Goal: Find contact information: Find contact information

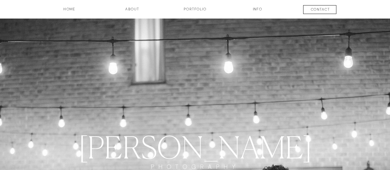
click at [314, 12] on h3 "contact" at bounding box center [320, 10] width 45 height 7
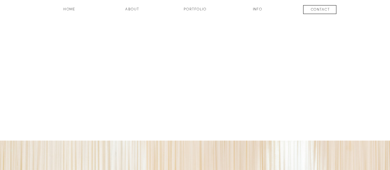
scroll to position [412, 0]
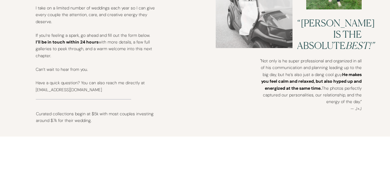
click at [103, 90] on p "I take on a limited number of weddings each year so I can give every couple the…" at bounding box center [95, 52] width 119 height 95
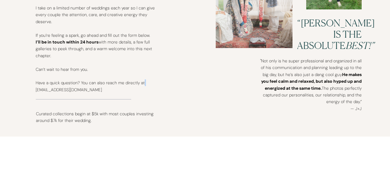
click at [103, 90] on p "I take on a limited number of weddings each year so I can give every couple the…" at bounding box center [95, 52] width 119 height 95
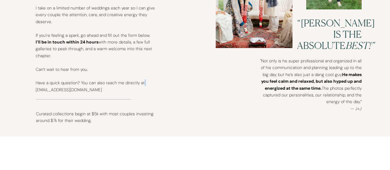
copy br
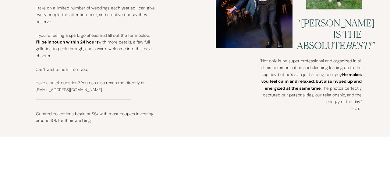
click at [13, 85] on div "contact INFO Portfolio about HOME Let's get this party started. I take on a lim…" at bounding box center [195, 77] width 390 height 979
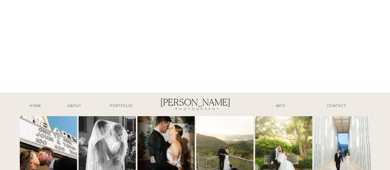
scroll to position [808, 0]
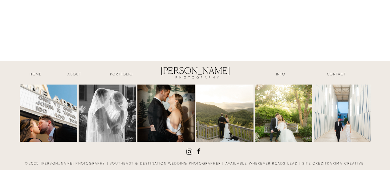
click at [198, 153] on icon at bounding box center [199, 152] width 8 height 8
